Goal: Transaction & Acquisition: Purchase product/service

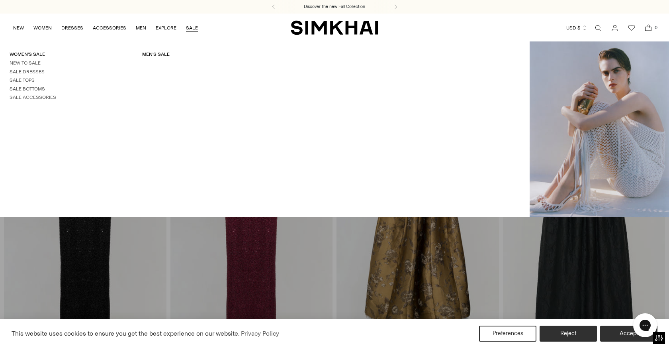
click at [193, 28] on link "SALE" at bounding box center [192, 28] width 12 height 18
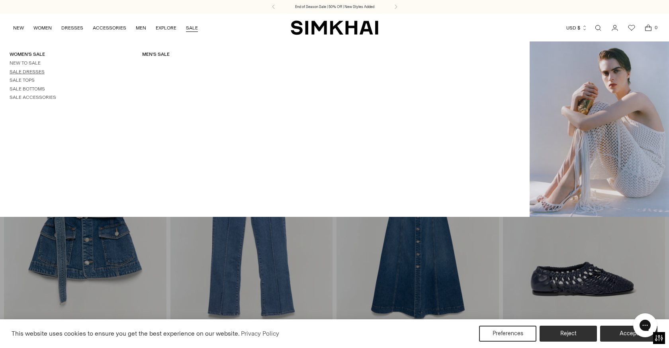
click at [29, 72] on link "Sale Dresses" at bounding box center [27, 72] width 35 height 6
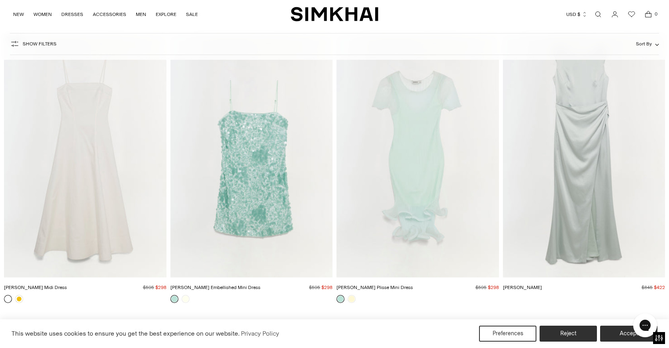
scroll to position [3199, 0]
click at [0, 0] on img "Marisol Cotton Midi Dress" at bounding box center [0, 0] width 0 height 0
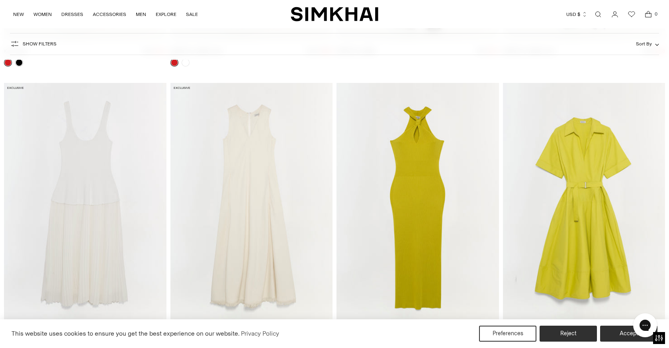
scroll to position [6308, 0]
